Goal: Transaction & Acquisition: Book appointment/travel/reservation

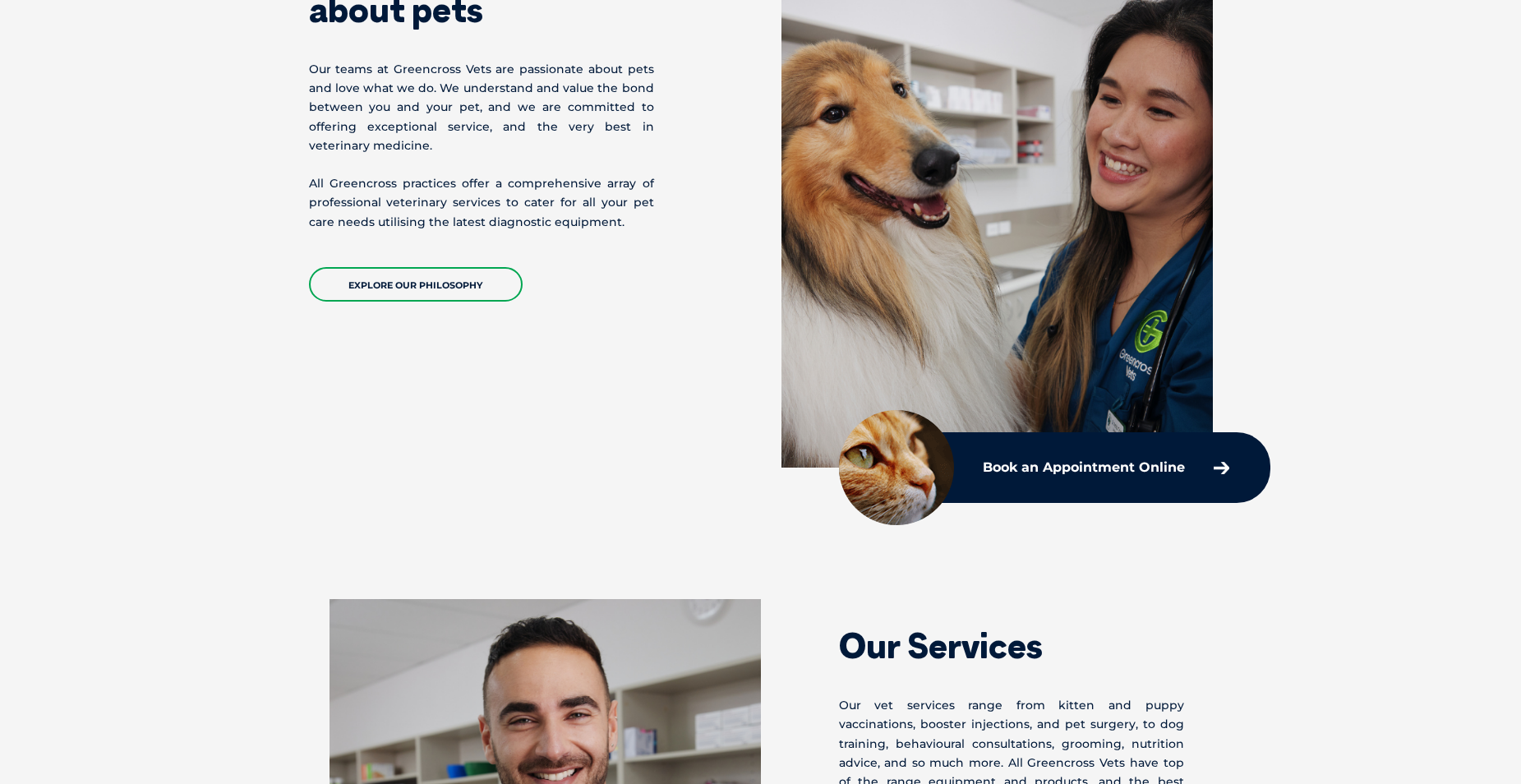
scroll to position [986, 0]
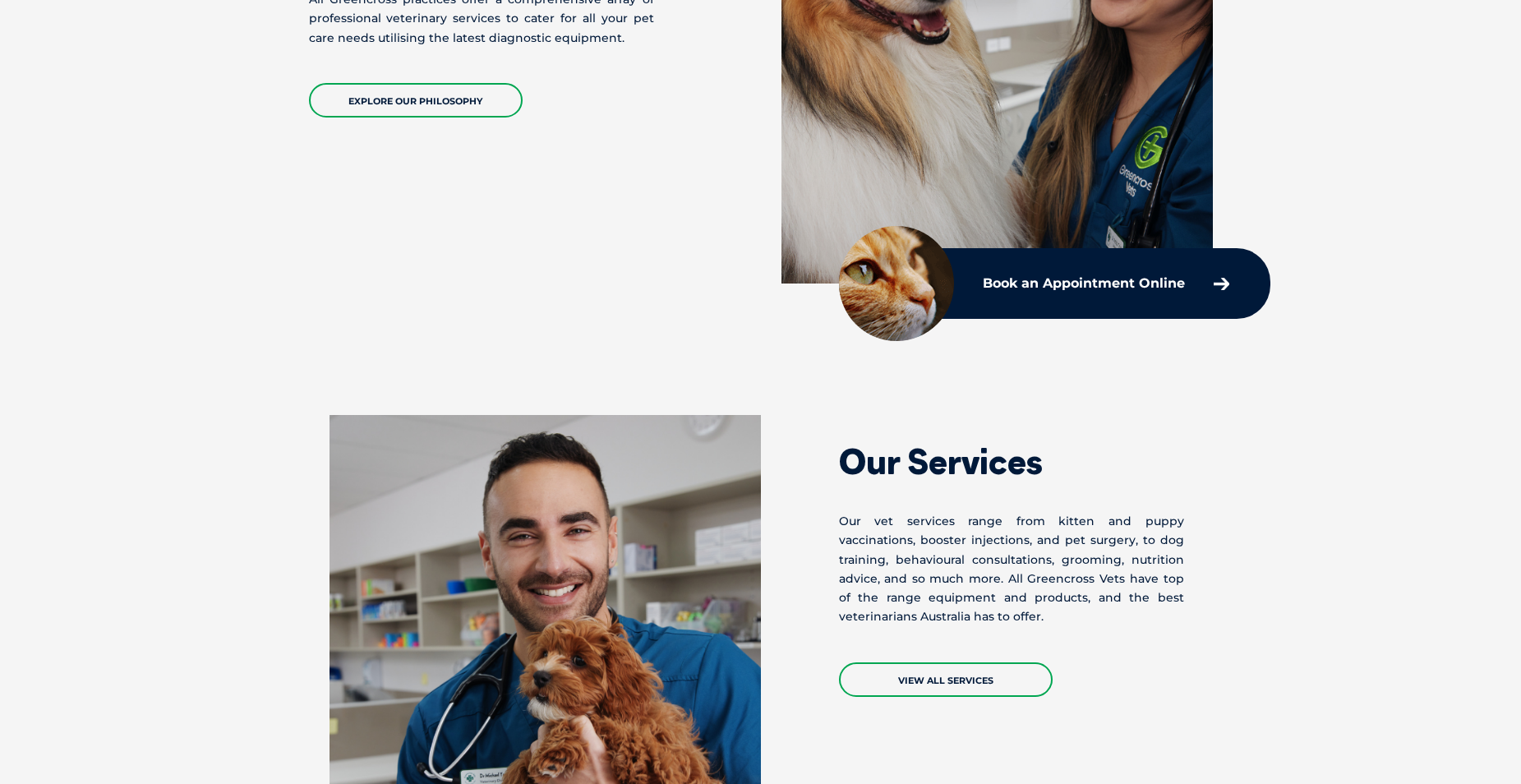
click at [1111, 304] on div "Book an Appointment Online" at bounding box center [1054, 283] width 432 height 71
click at [1096, 284] on p "Book an Appointment Online" at bounding box center [1083, 283] width 202 height 13
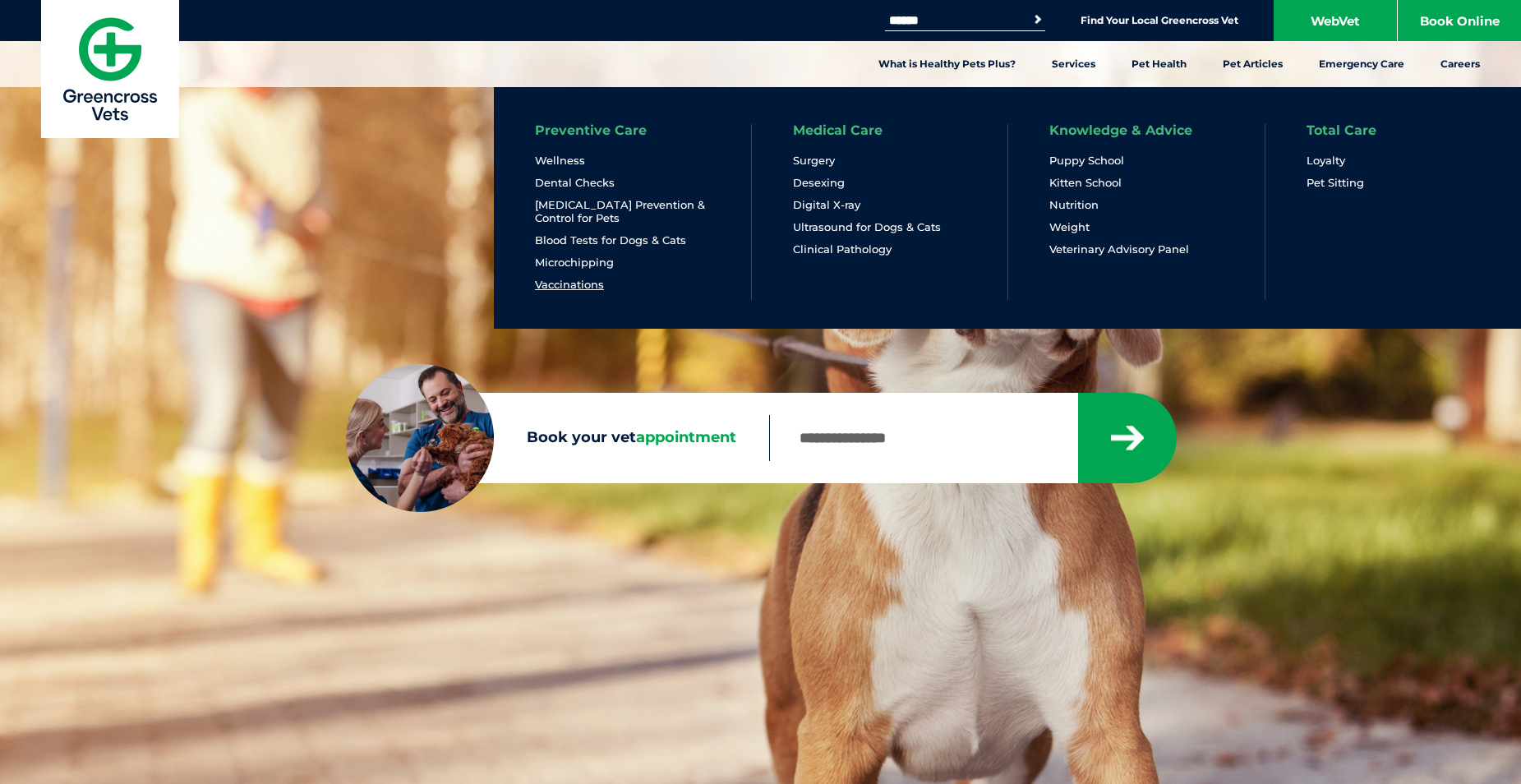
click at [570, 287] on link "Vaccinations" at bounding box center [569, 284] width 69 height 14
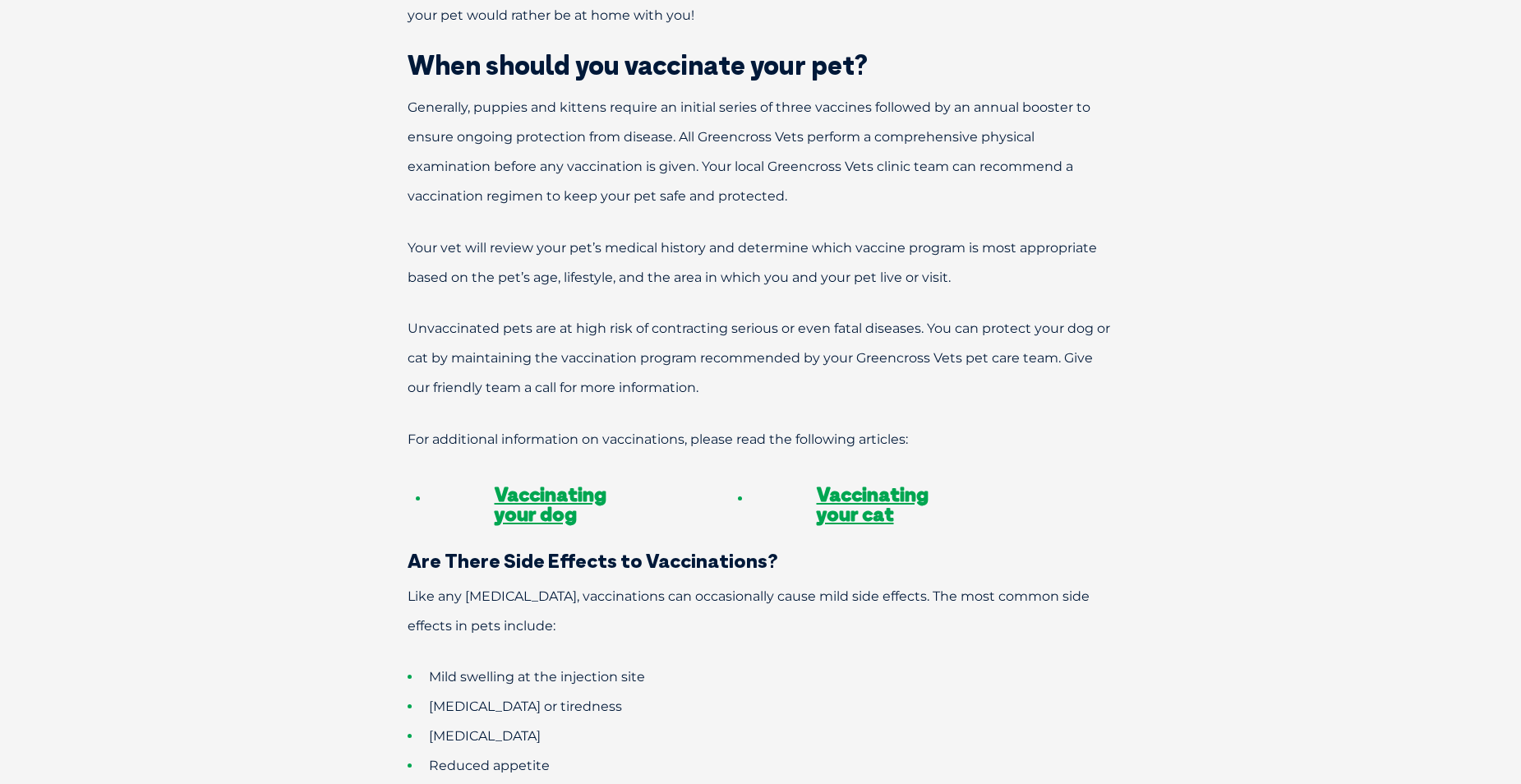
scroll to position [986, 0]
